Goal: Task Accomplishment & Management: Complete application form

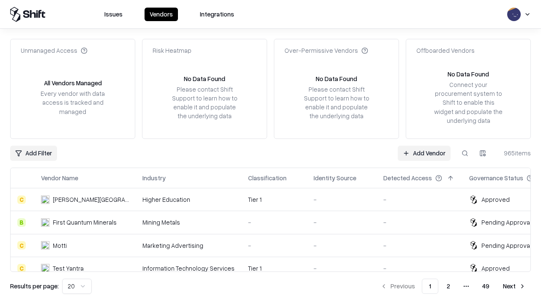
click at [424, 153] on link "Add Vendor" at bounding box center [424, 153] width 53 height 15
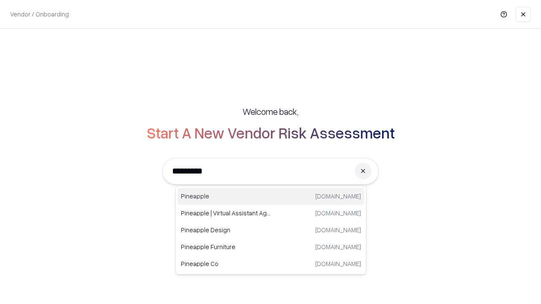
click at [271, 197] on div "Pineapple [DOMAIN_NAME]" at bounding box center [271, 196] width 187 height 17
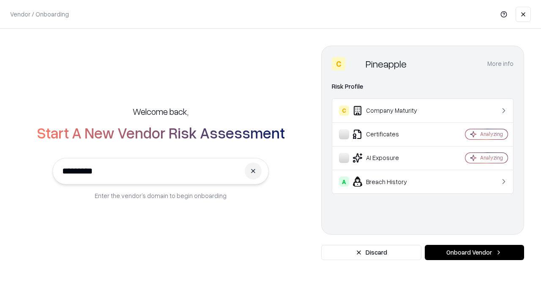
type input "*********"
click at [474, 253] on button "Onboard Vendor" at bounding box center [474, 252] width 99 height 15
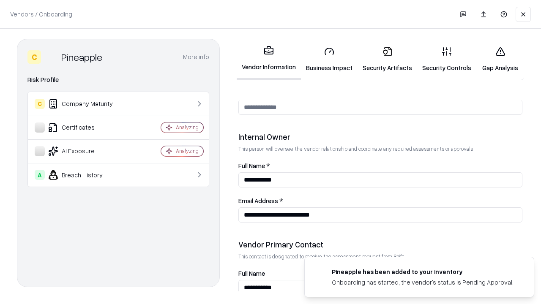
scroll to position [438, 0]
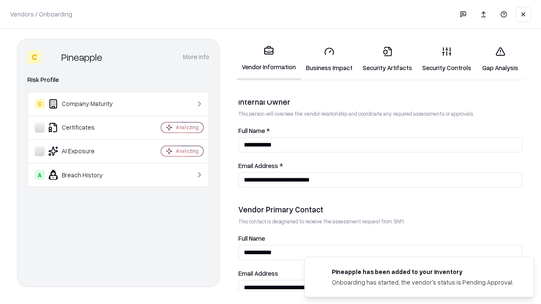
click at [387, 59] on link "Security Artifacts" at bounding box center [388, 59] width 60 height 39
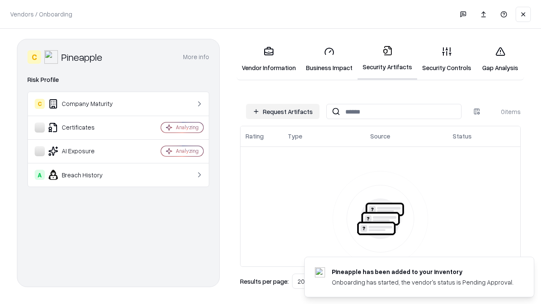
click at [283, 112] on button "Request Artifacts" at bounding box center [283, 111] width 74 height 15
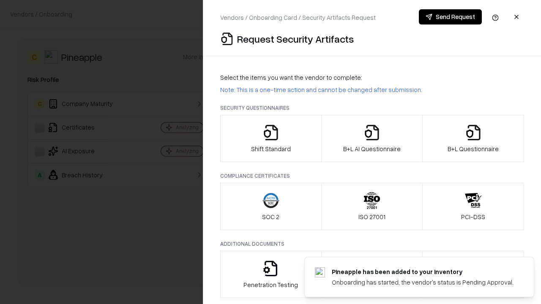
click at [473, 139] on icon "button" at bounding box center [473, 132] width 17 height 17
click at [372, 139] on icon "button" at bounding box center [372, 132] width 17 height 17
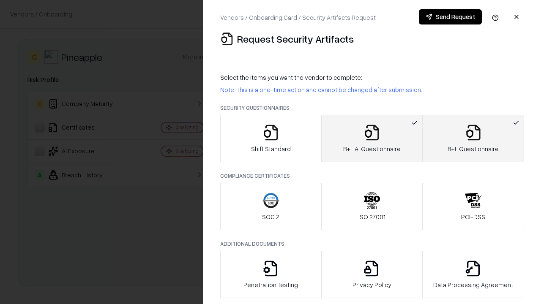
click at [450, 17] on button "Send Request" at bounding box center [450, 16] width 63 height 15
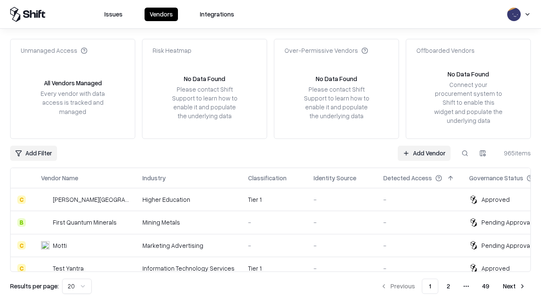
click at [424, 153] on link "Add Vendor" at bounding box center [424, 153] width 53 height 15
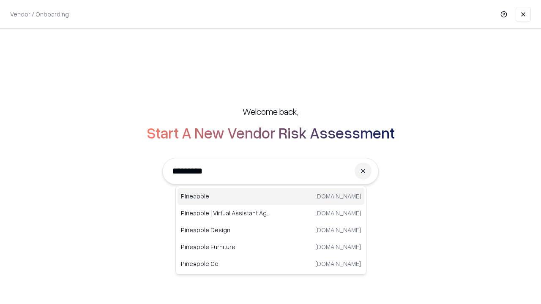
click at [271, 197] on div "Pineapple [DOMAIN_NAME]" at bounding box center [271, 196] width 187 height 17
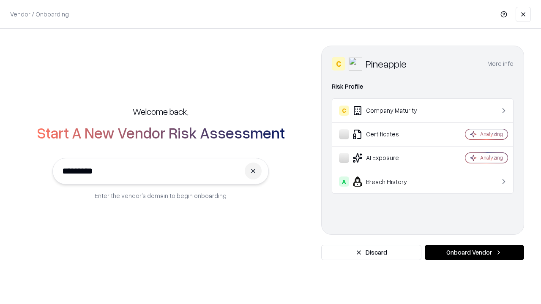
type input "*********"
click at [474, 253] on button "Onboard Vendor" at bounding box center [474, 252] width 99 height 15
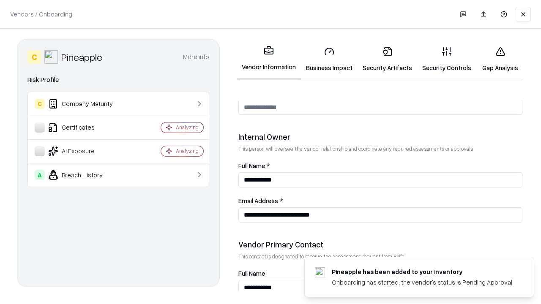
scroll to position [438, 0]
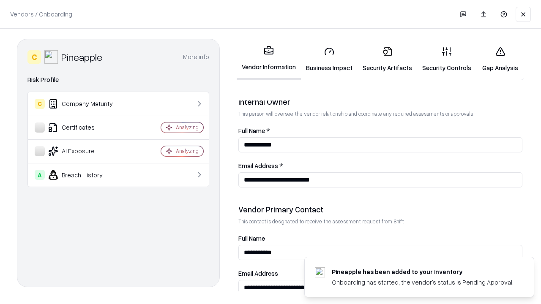
click at [500, 59] on link "Gap Analysis" at bounding box center [501, 59] width 48 height 39
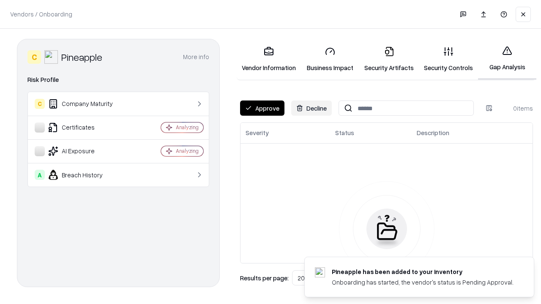
click at [262, 108] on button "Approve" at bounding box center [262, 108] width 44 height 15
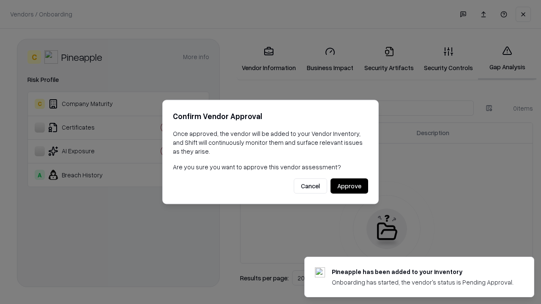
click at [349, 186] on button "Approve" at bounding box center [350, 186] width 38 height 15
